Goal: Task Accomplishment & Management: Use online tool/utility

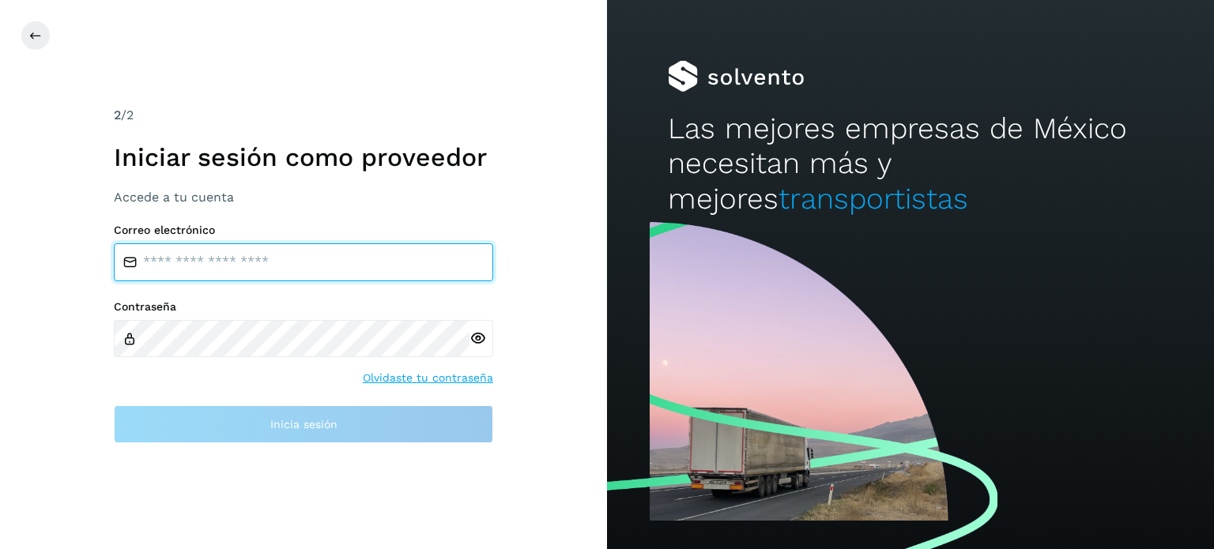
click at [199, 267] on input "email" at bounding box center [303, 262] width 379 height 38
type input "**********"
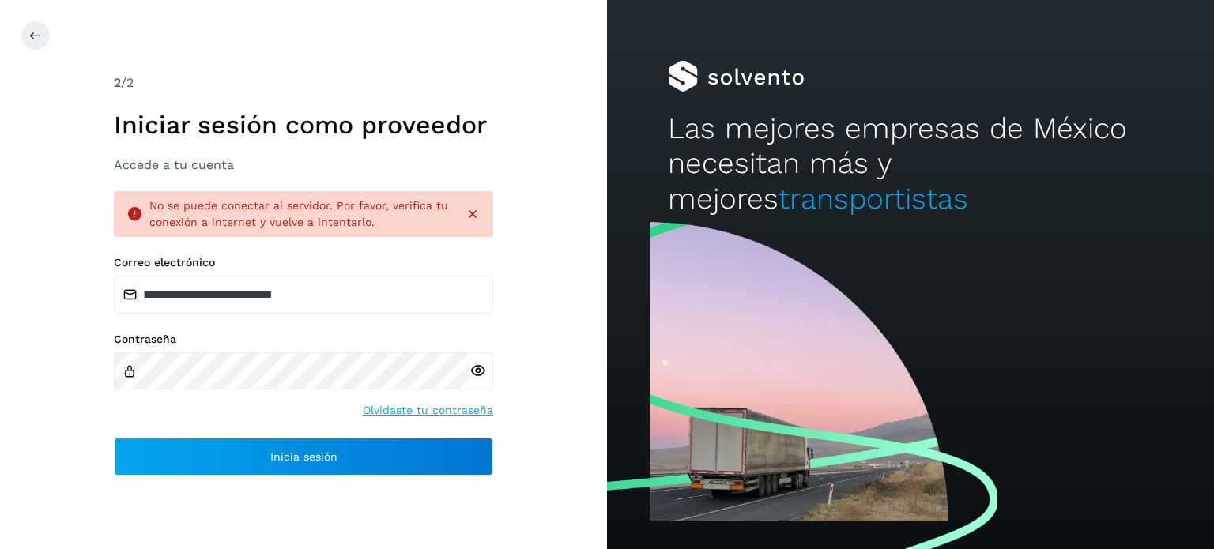
click at [478, 372] on icon at bounding box center [478, 371] width 17 height 17
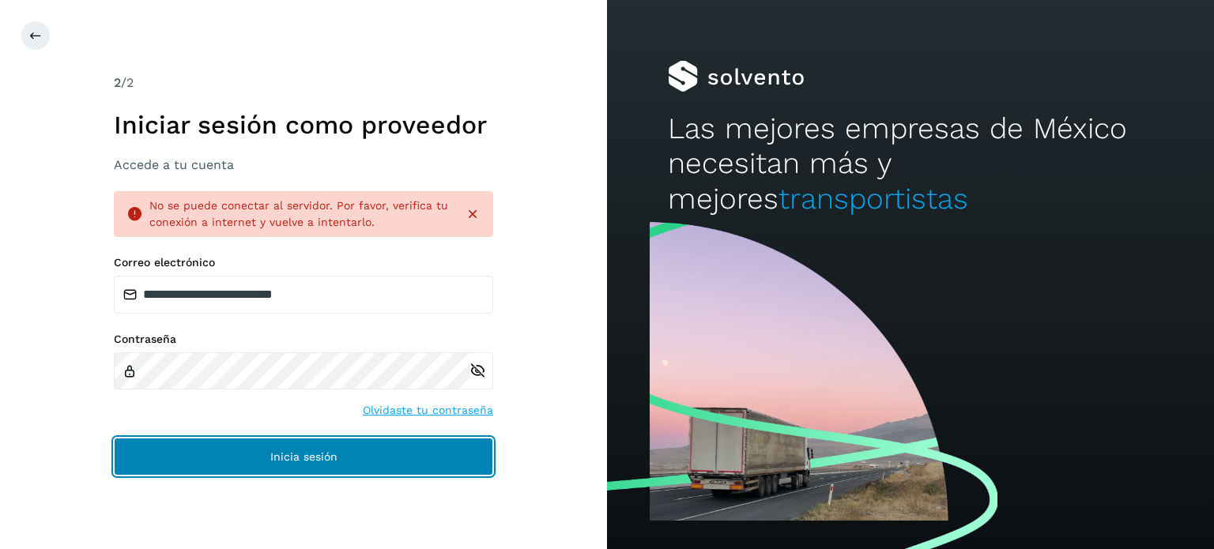
click at [322, 461] on span "Inicia sesión" at bounding box center [303, 456] width 67 height 11
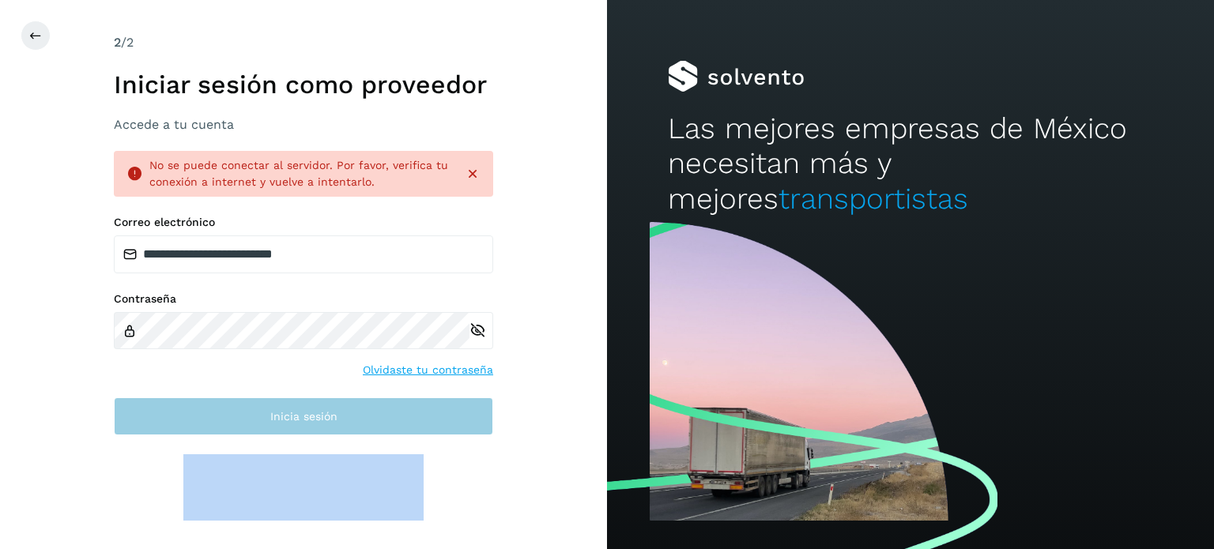
click at [408, 415] on div "**********" at bounding box center [303, 274] width 607 height 549
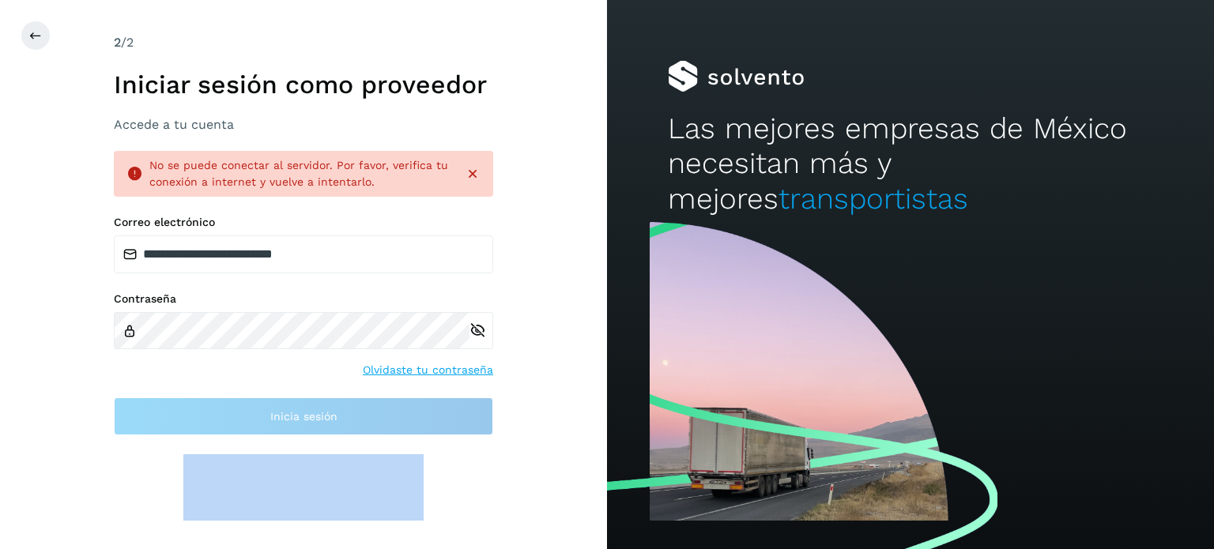
click at [559, 436] on div "**********" at bounding box center [303, 274] width 607 height 549
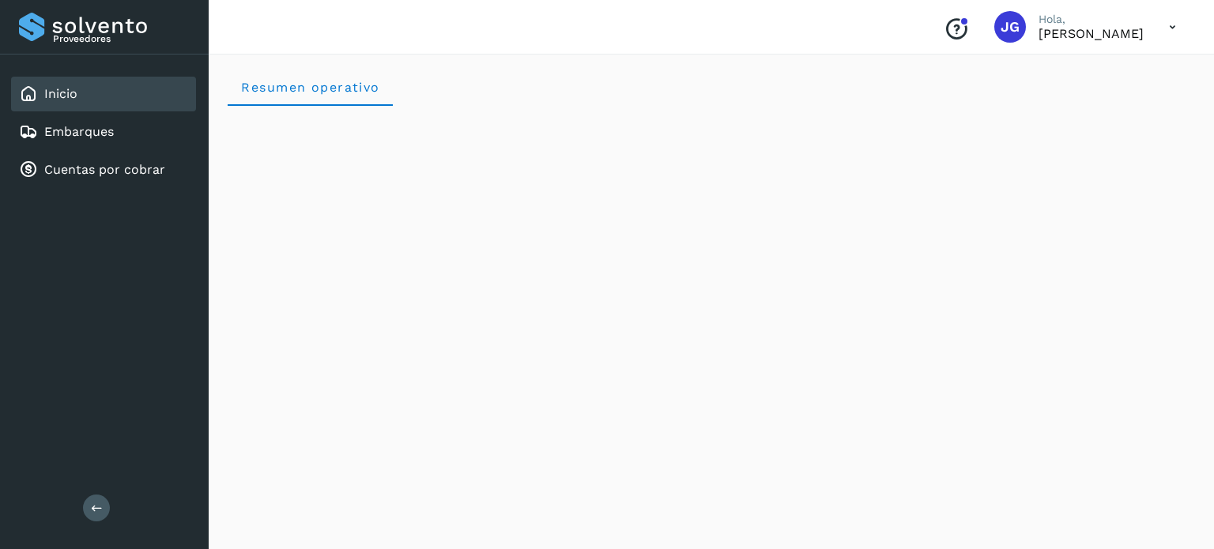
click at [1166, 31] on icon at bounding box center [1172, 27] width 32 height 32
click at [1095, 79] on div "Cerrar sesión" at bounding box center [1094, 71] width 188 height 30
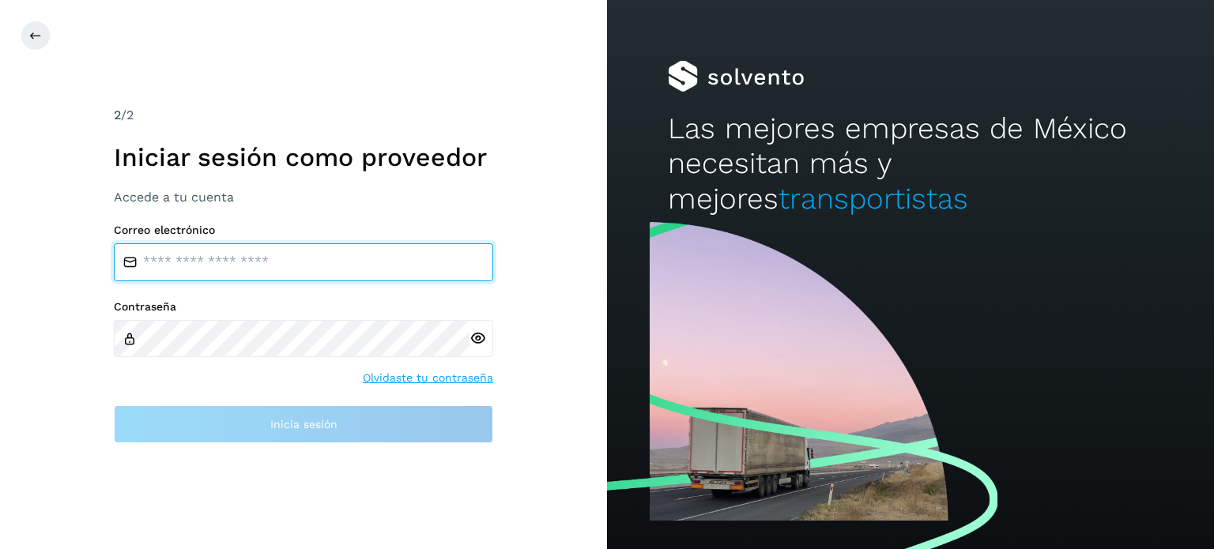
click at [285, 260] on input "email" at bounding box center [303, 262] width 379 height 38
type input "**********"
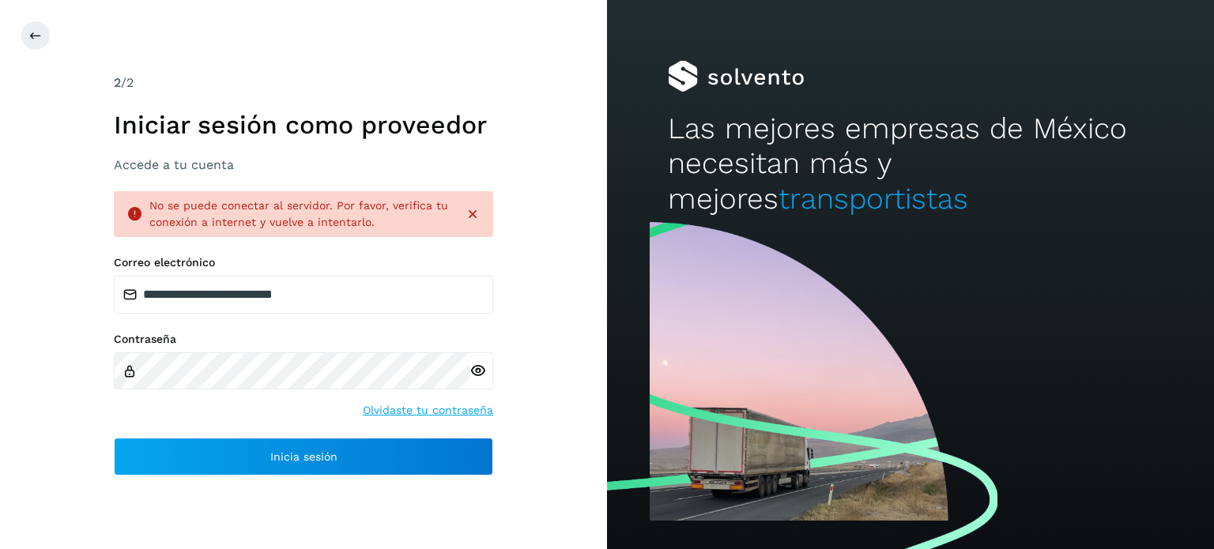
click at [472, 218] on icon at bounding box center [473, 214] width 16 height 16
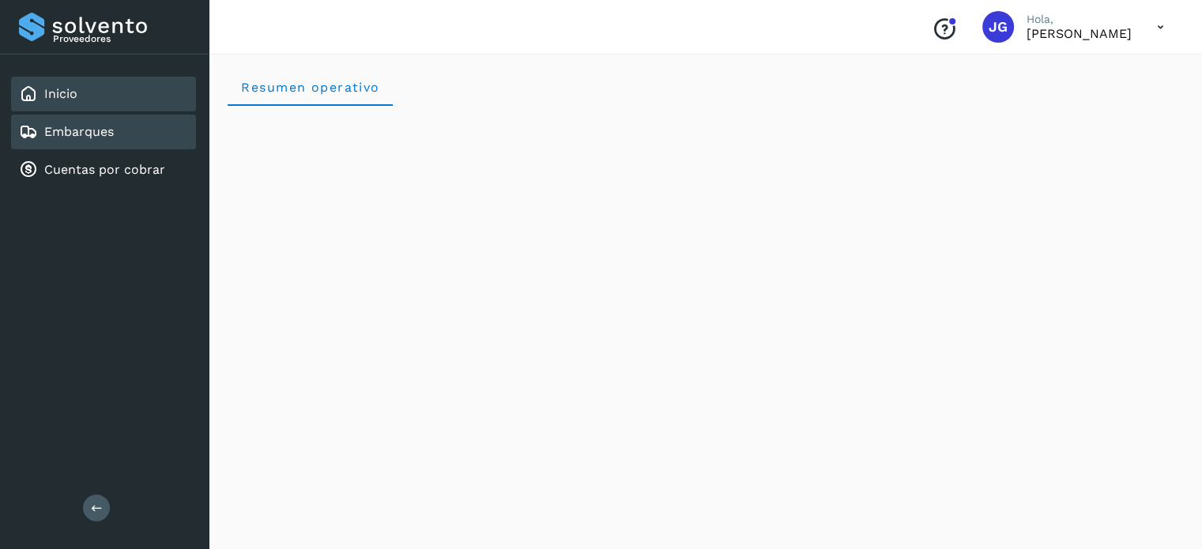
click at [104, 130] on link "Embarques" at bounding box center [79, 131] width 70 height 15
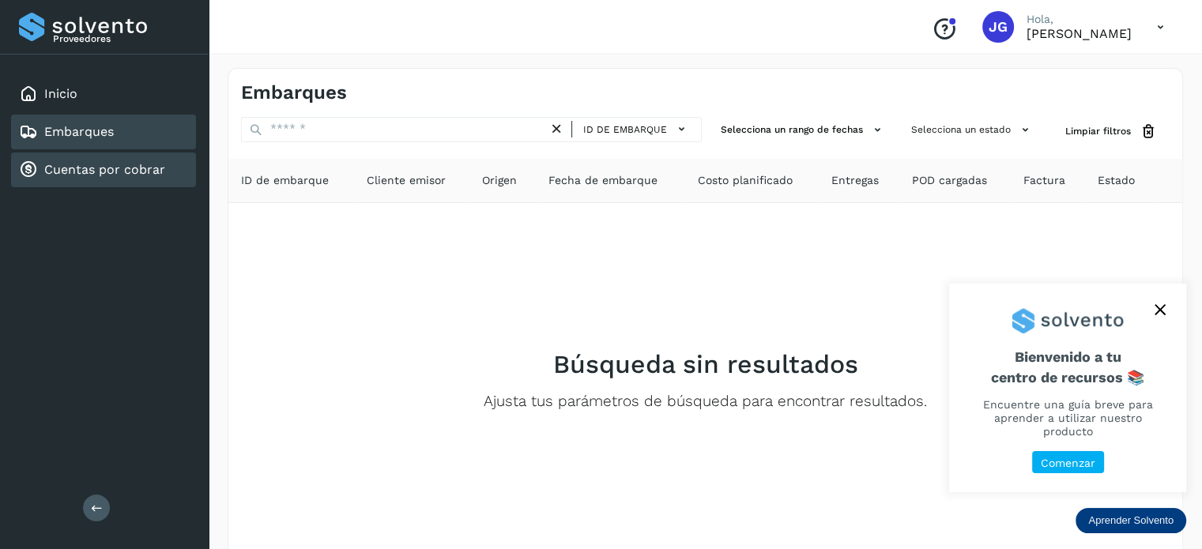
click at [93, 162] on link "Cuentas por cobrar" at bounding box center [104, 169] width 121 height 15
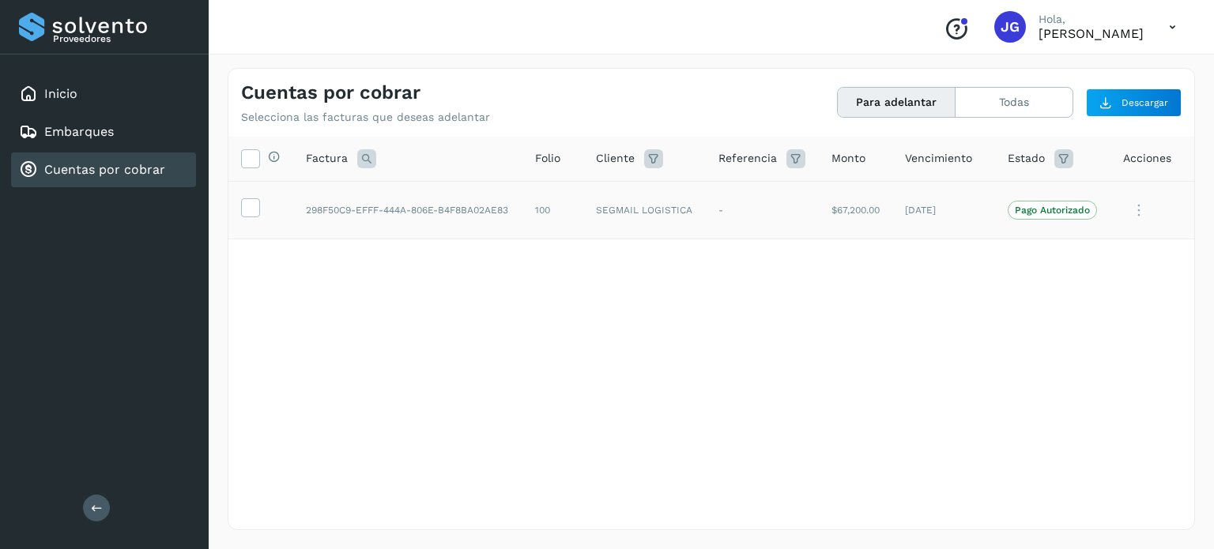
click at [1137, 208] on icon at bounding box center [1139, 210] width 32 height 32
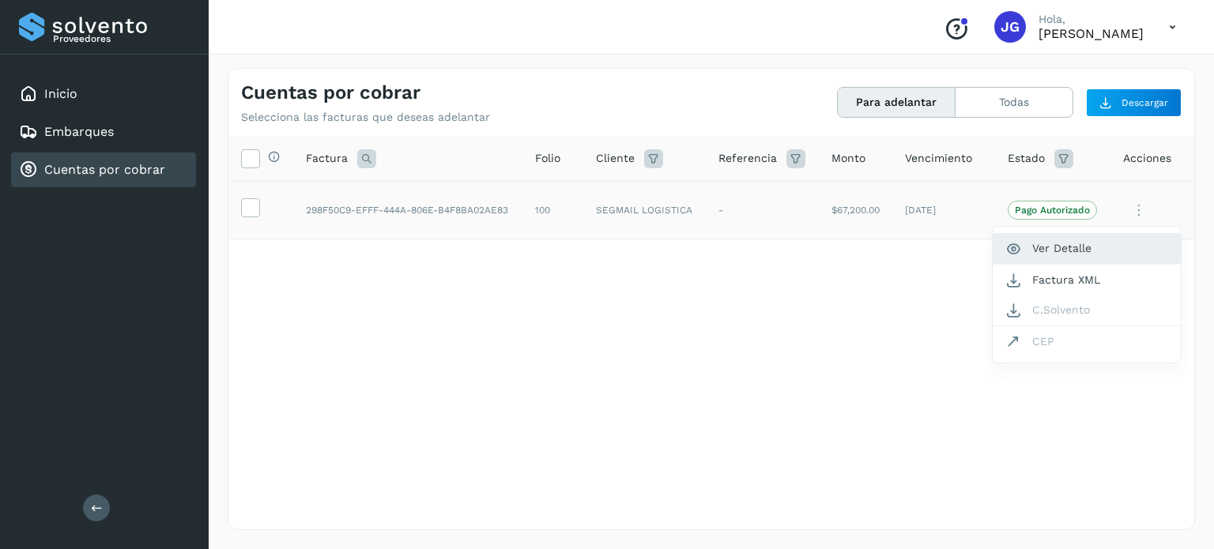
click at [1073, 246] on button "Ver Detalle" at bounding box center [1087, 248] width 188 height 31
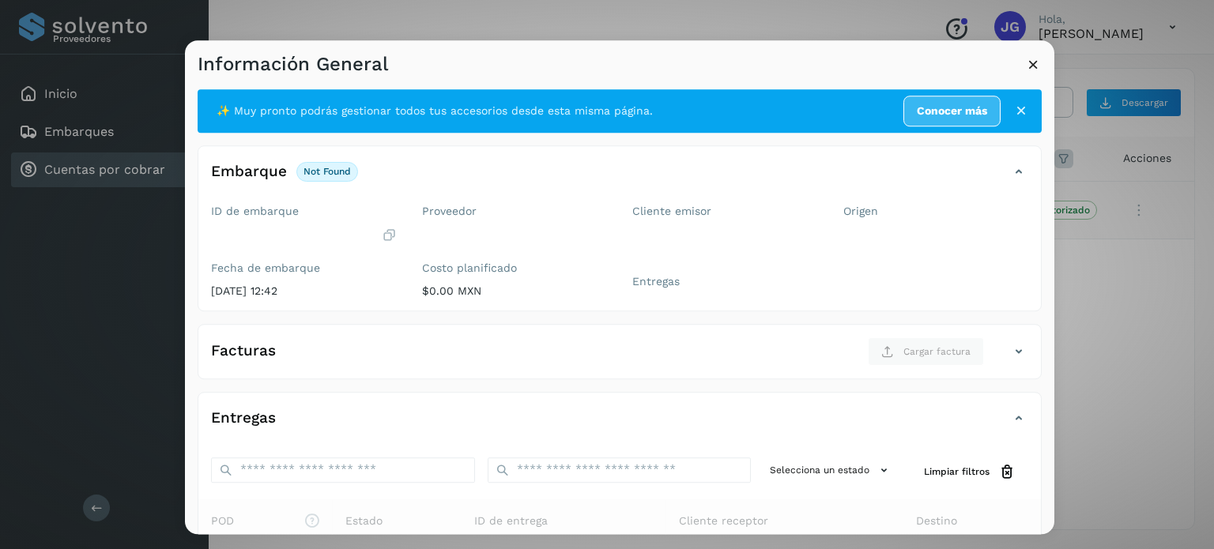
click at [1013, 106] on icon at bounding box center [1021, 111] width 16 height 16
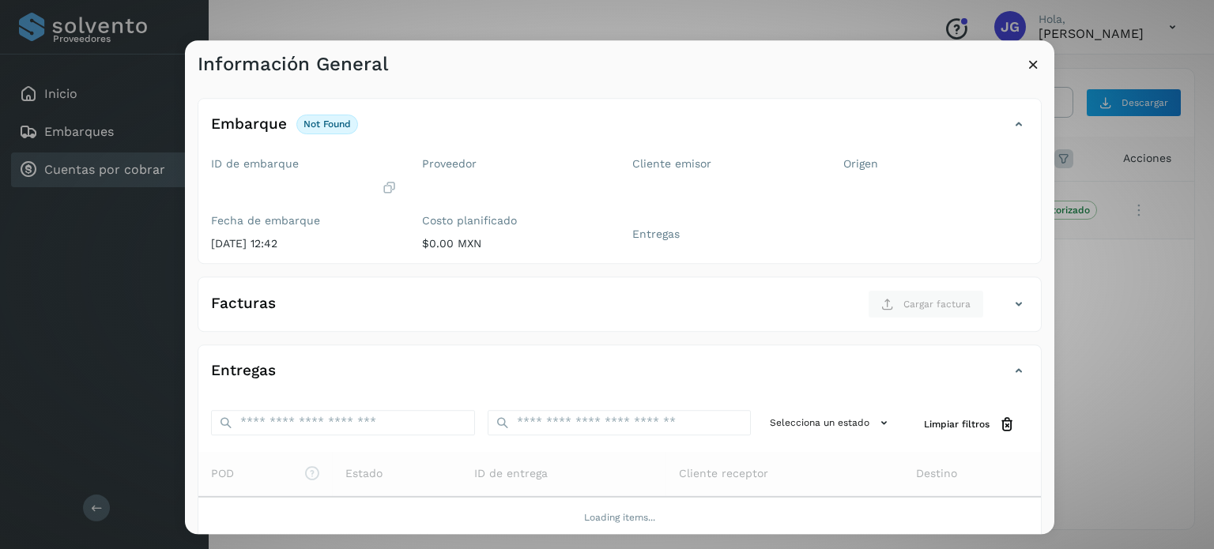
scroll to position [3, 0]
click at [735, 221] on div "Cliente emisor Entregas" at bounding box center [725, 208] width 211 height 112
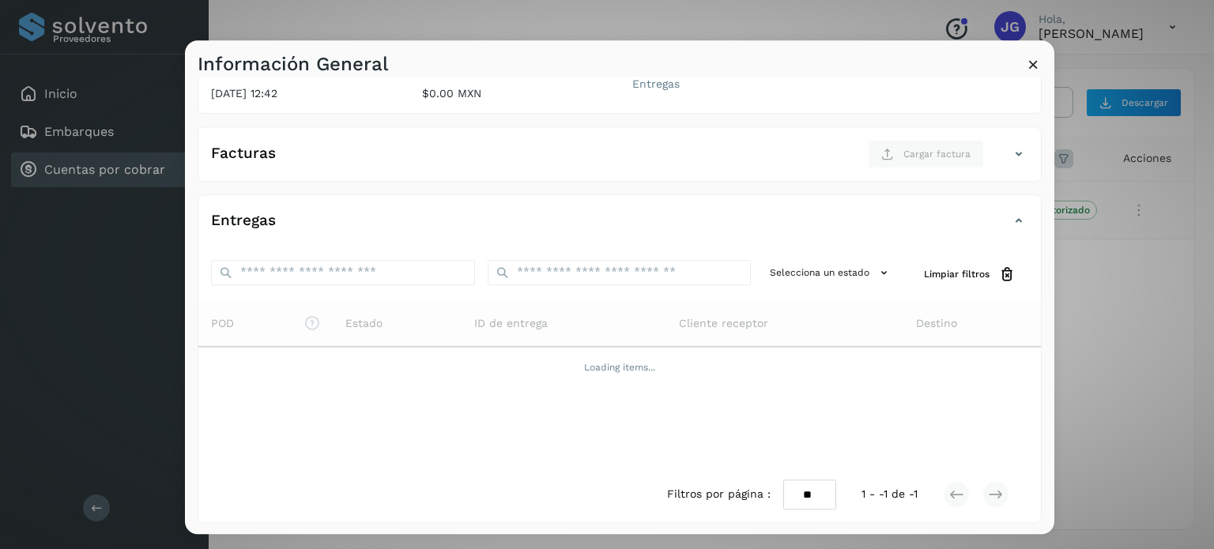
click at [1032, 62] on icon at bounding box center [1033, 64] width 17 height 17
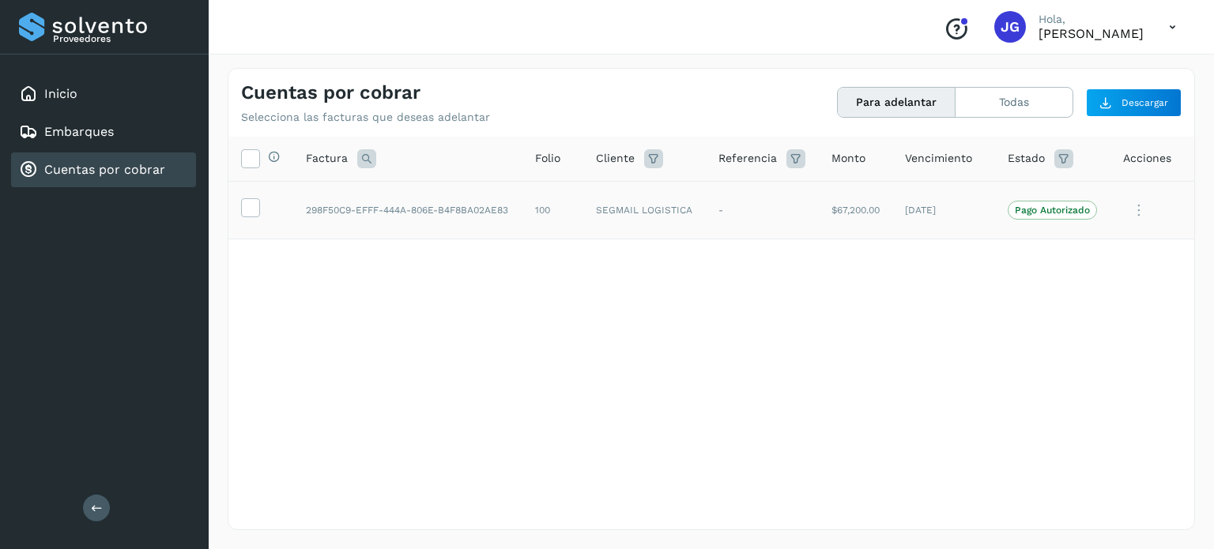
click at [537, 290] on div "Selecciona todas las facturas disponibles para adelanto Factura Folio Cliente R…" at bounding box center [711, 301] width 966 height 328
click at [251, 216] on span at bounding box center [250, 211] width 17 height 11
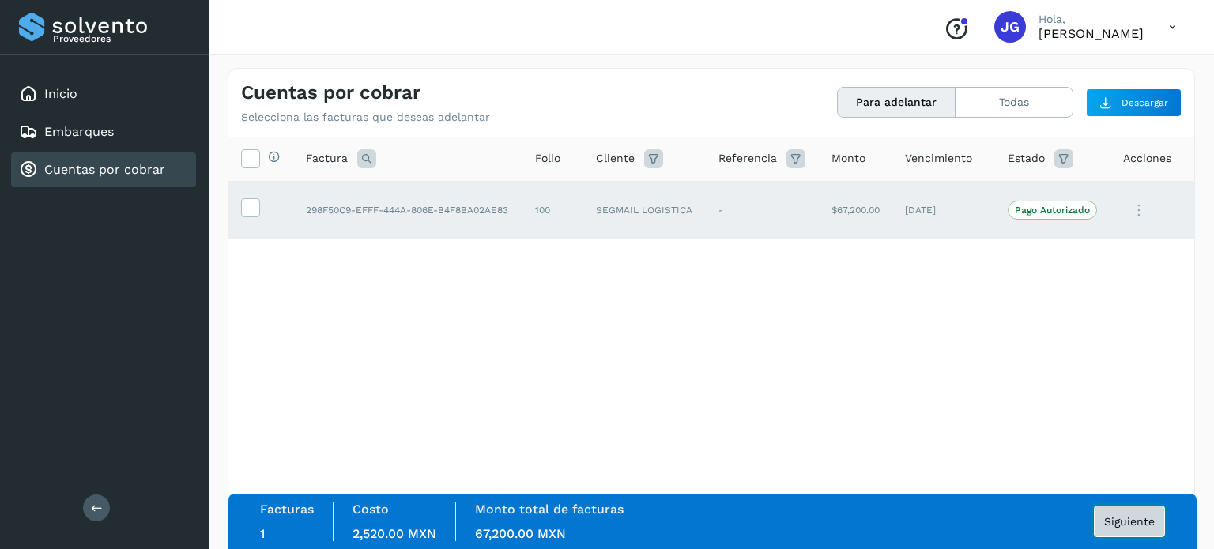
click at [1118, 521] on span "Siguiente" at bounding box center [1129, 521] width 51 height 11
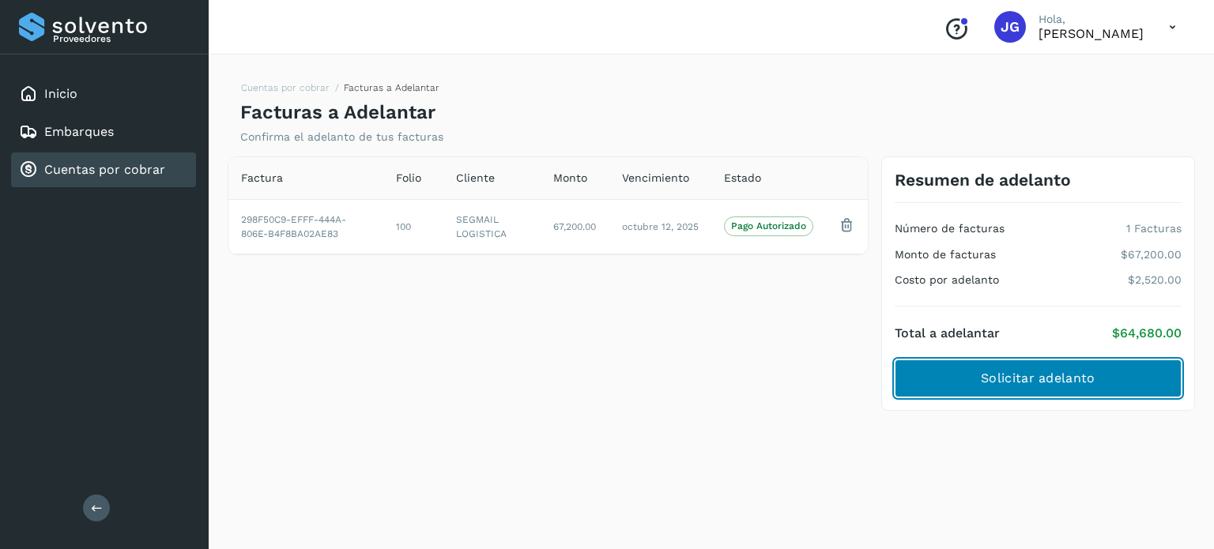
click at [1016, 379] on span "Solicitar adelanto" at bounding box center [1038, 378] width 114 height 17
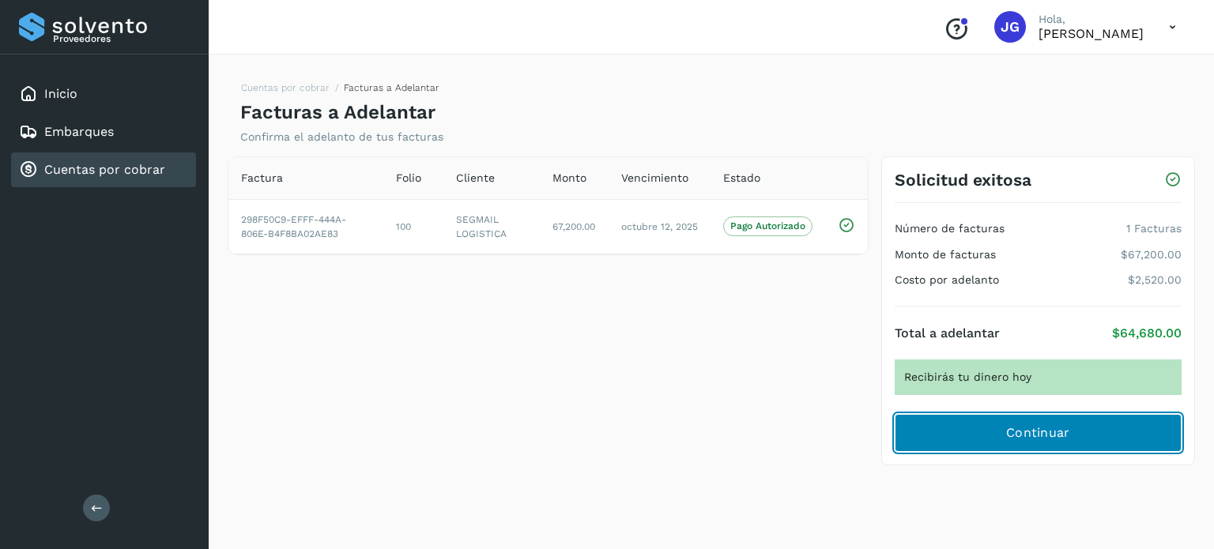
click at [1026, 435] on span "Continuar" at bounding box center [1038, 432] width 64 height 17
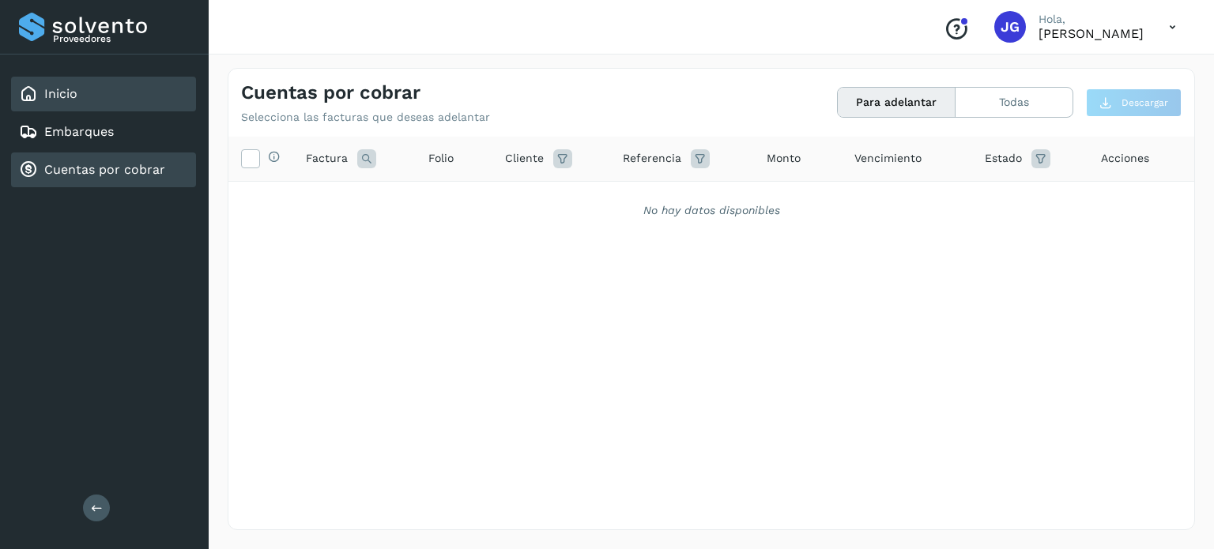
click at [39, 100] on div "Inicio" at bounding box center [48, 94] width 58 height 19
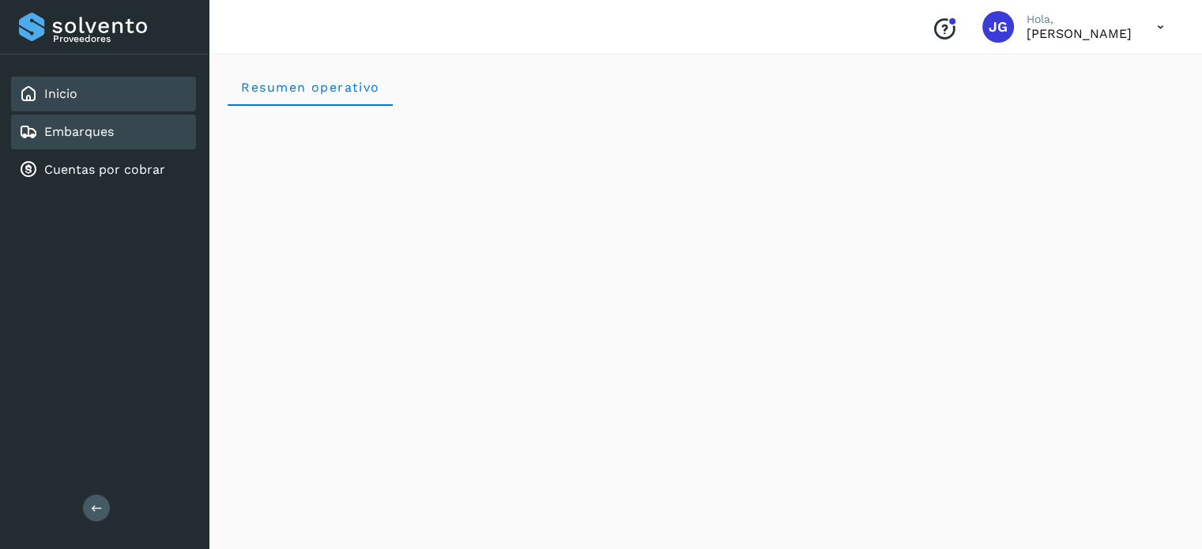
click at [76, 119] on div "Embarques" at bounding box center [103, 132] width 185 height 35
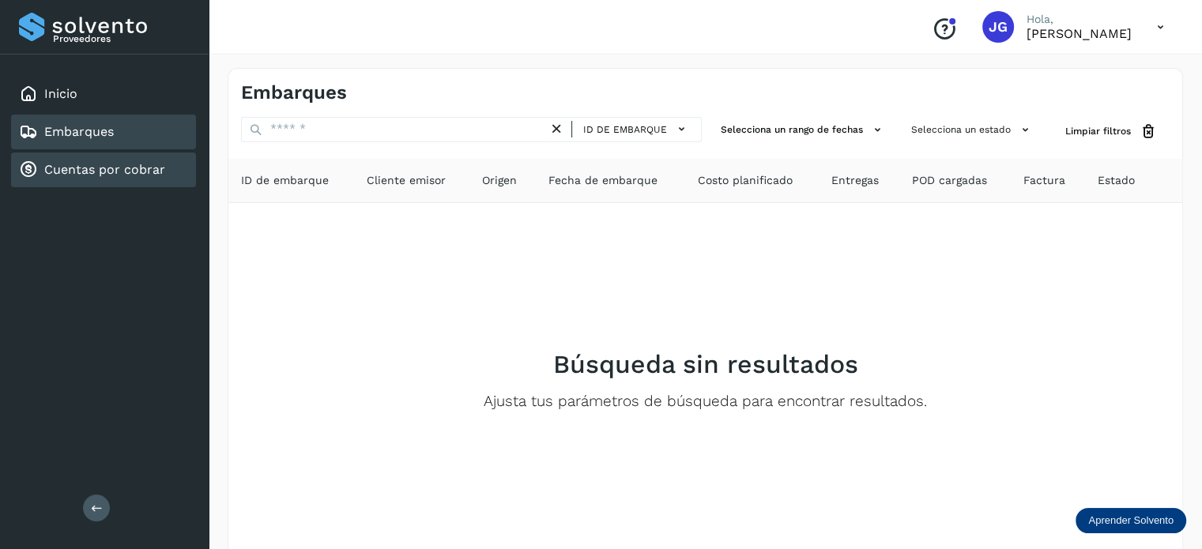
click at [64, 168] on link "Cuentas por cobrar" at bounding box center [104, 169] width 121 height 15
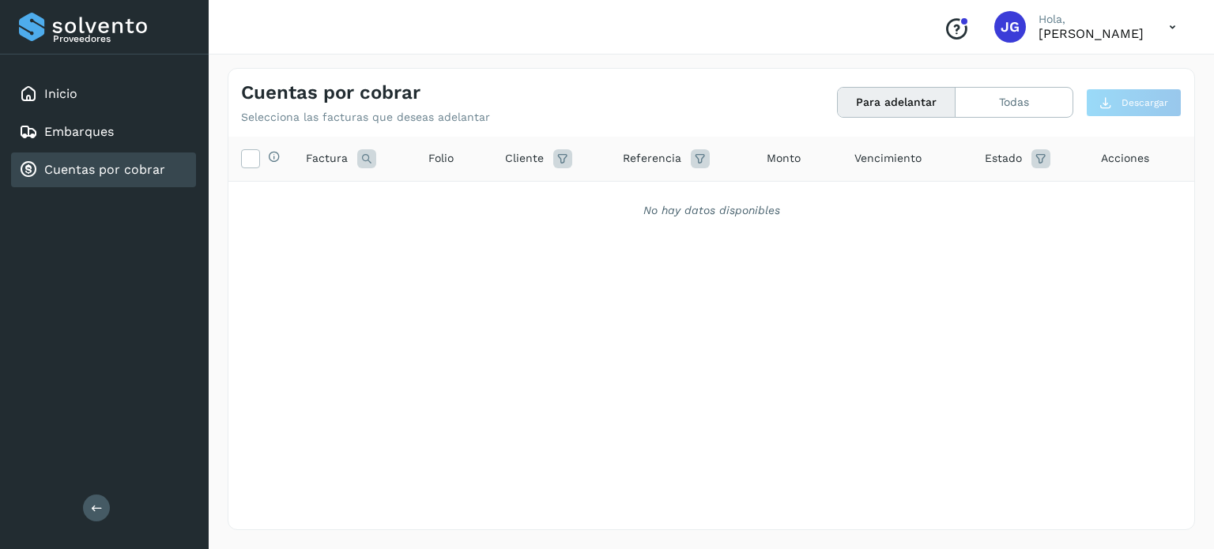
click at [432, 281] on div "Selecciona todas las facturas disponibles para adelanto Factura Folio Cliente R…" at bounding box center [711, 301] width 966 height 328
click at [996, 92] on button "Todas" at bounding box center [1014, 102] width 117 height 29
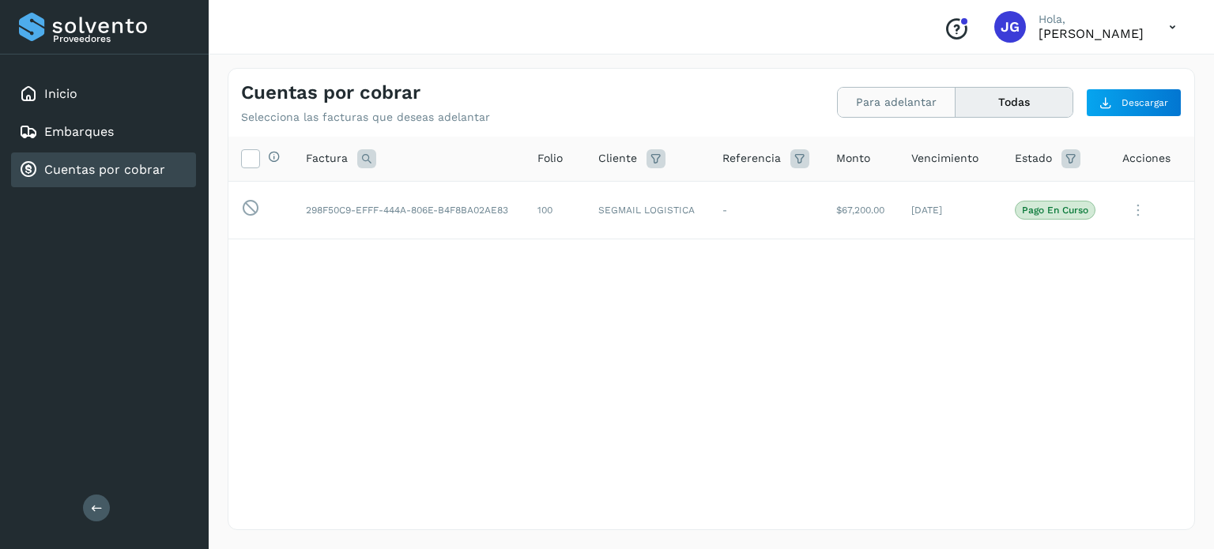
click at [956, 100] on button "Para adelantar" at bounding box center [1014, 102] width 117 height 29
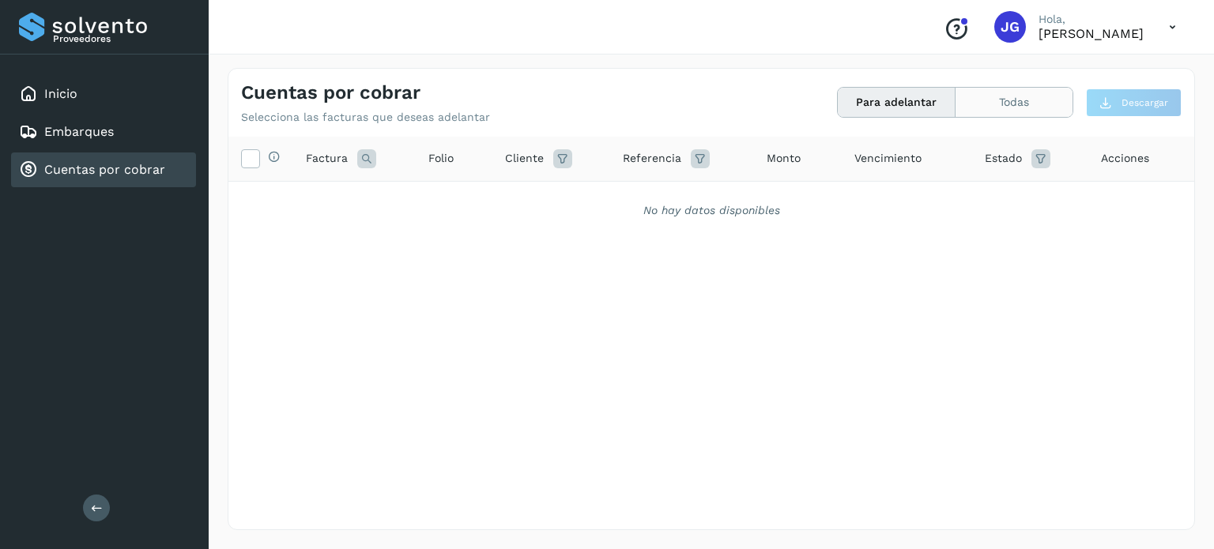
click at [989, 98] on button "Todas" at bounding box center [1014, 102] width 117 height 29
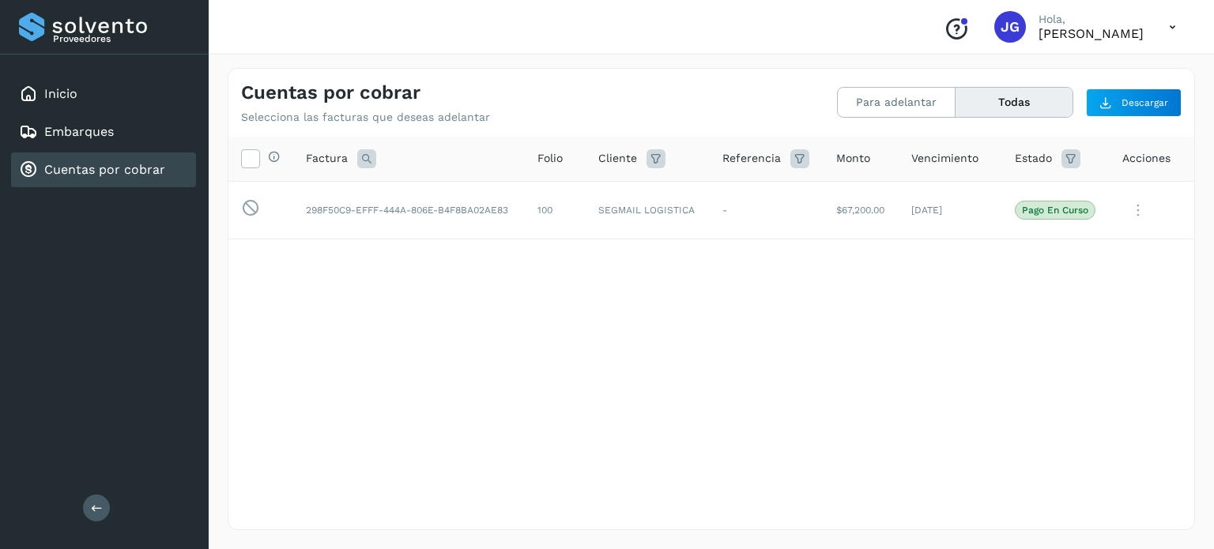
click at [876, 349] on div "Selecciona todas las facturas disponibles para adelanto Factura Folio Cliente R…" at bounding box center [711, 301] width 966 height 328
click at [383, 410] on div "Selecciona todas las facturas disponibles para adelanto Factura Folio Cliente R…" at bounding box center [711, 301] width 966 height 328
click at [330, 303] on div "Selecciona todas las facturas disponibles para adelanto Factura Folio Cliente R…" at bounding box center [711, 301] width 966 height 328
click at [1145, 214] on icon at bounding box center [1138, 210] width 32 height 32
click at [892, 319] on div at bounding box center [607, 274] width 1214 height 549
